Goal: Use online tool/utility: Utilize a website feature to perform a specific function

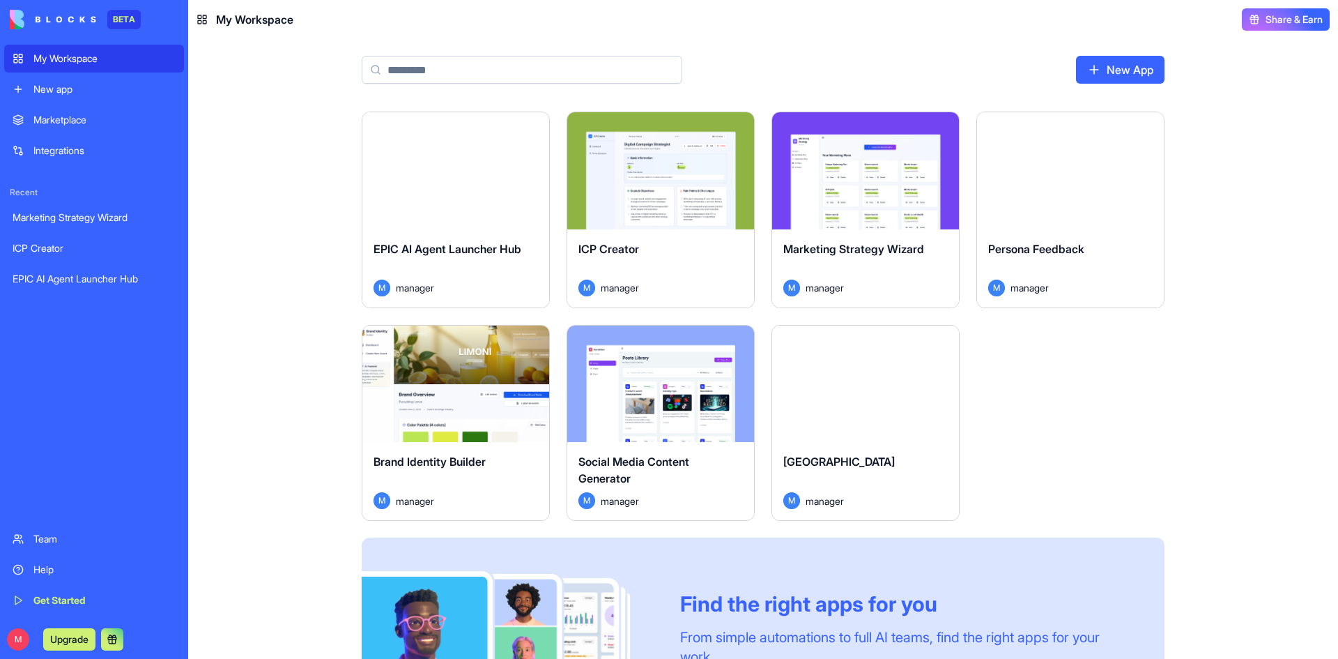
click at [667, 254] on div "ICP Creator" at bounding box center [660, 259] width 164 height 39
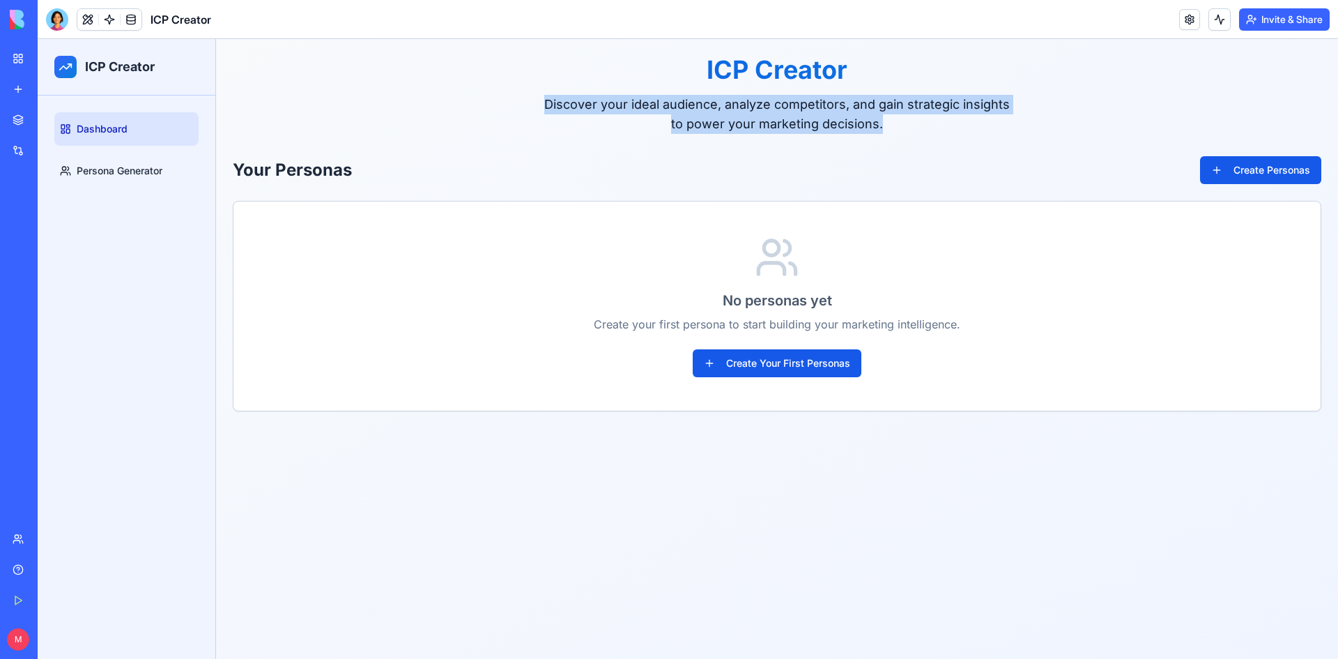
drag, startPoint x: 546, startPoint y: 105, endPoint x: 990, endPoint y: 124, distance: 445.0
click at [990, 124] on p "Discover your ideal audience, analyze competitors, and gain strategic insights …" at bounding box center [777, 114] width 468 height 39
click at [764, 369] on link "Create Your First Personas" at bounding box center [777, 363] width 169 height 28
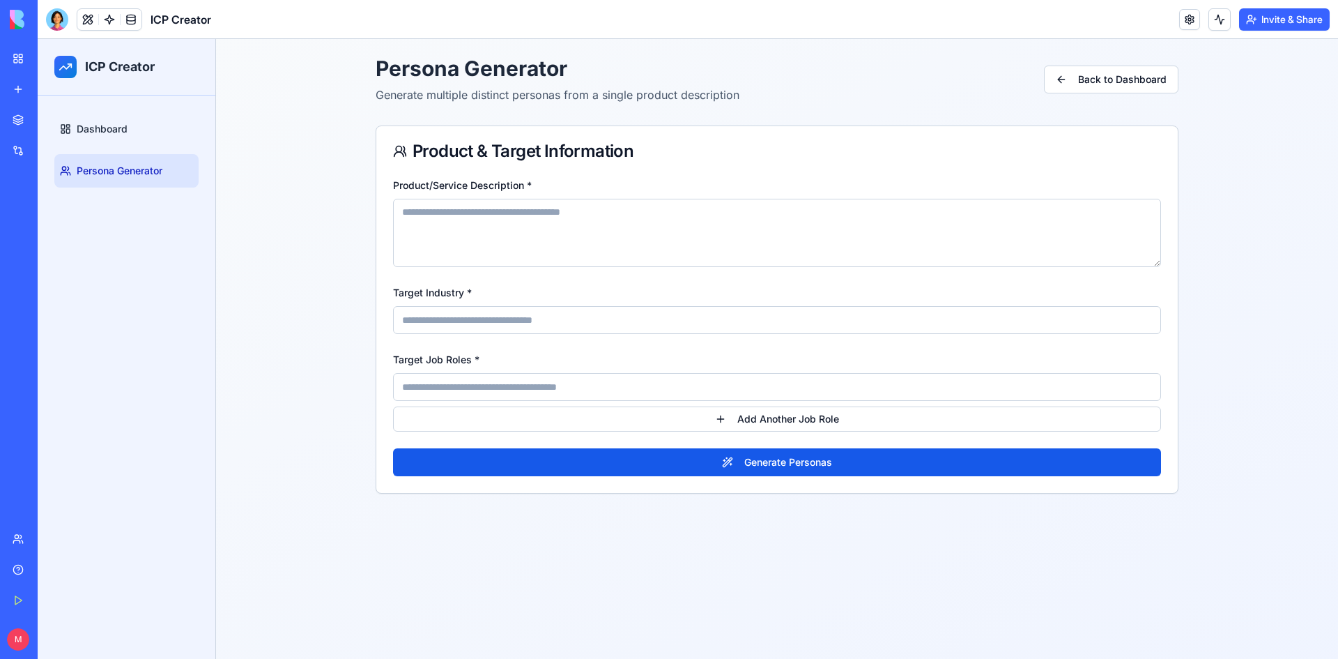
click at [385, 63] on h1 "Persona Generator" at bounding box center [558, 68] width 364 height 25
drag, startPoint x: 371, startPoint y: 69, endPoint x: 487, endPoint y: 72, distance: 116.4
click at [487, 72] on div "Toggle Sidebar Persona Generator Generate multiple distinct personas from a sin…" at bounding box center [777, 274] width 1122 height 471
click at [1096, 77] on link "Back to Dashboard" at bounding box center [1111, 80] width 134 height 28
